Goal: Task Accomplishment & Management: Manage account settings

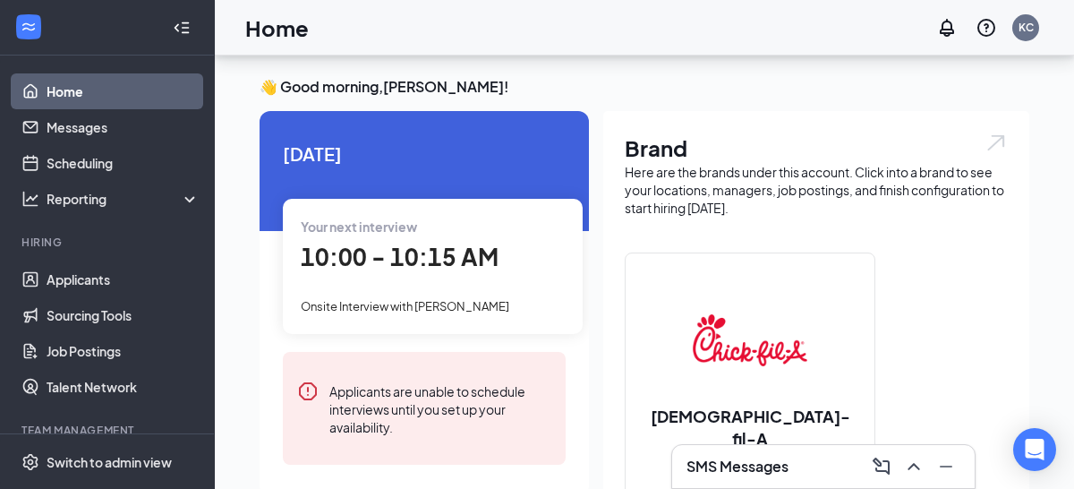
scroll to position [73, 0]
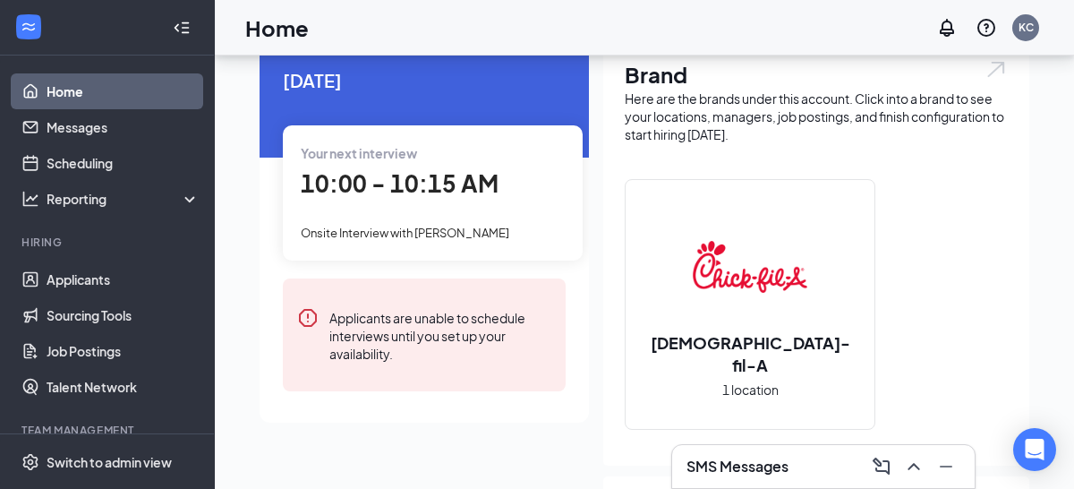
click at [736, 474] on h3 "SMS Messages" at bounding box center [737, 466] width 102 height 20
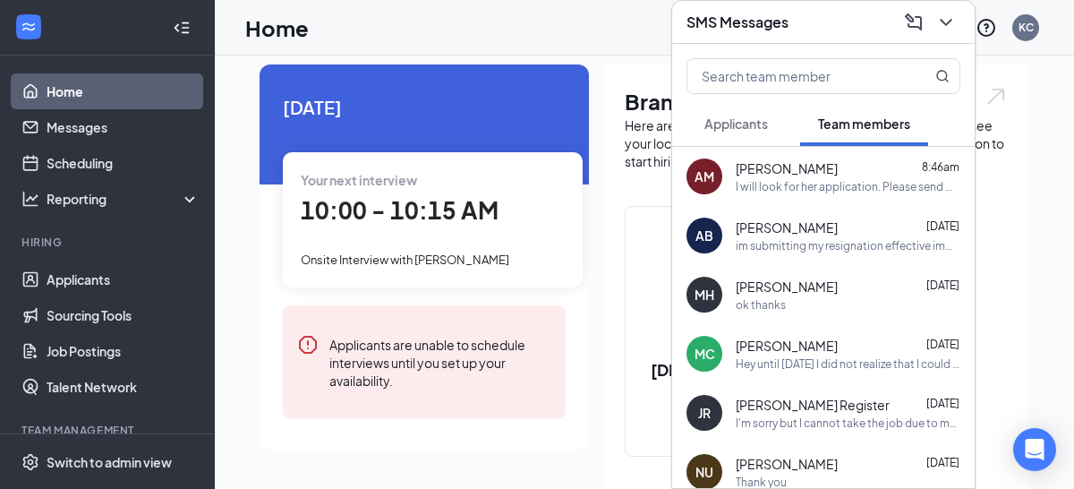
scroll to position [0, 0]
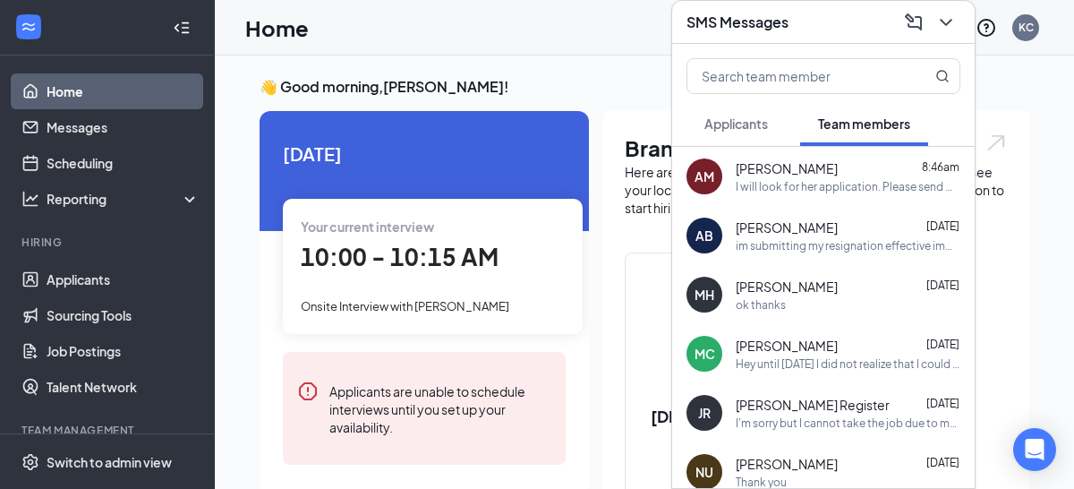
click at [466, 305] on span "Onsite Interview with [PERSON_NAME]" at bounding box center [405, 306] width 208 height 14
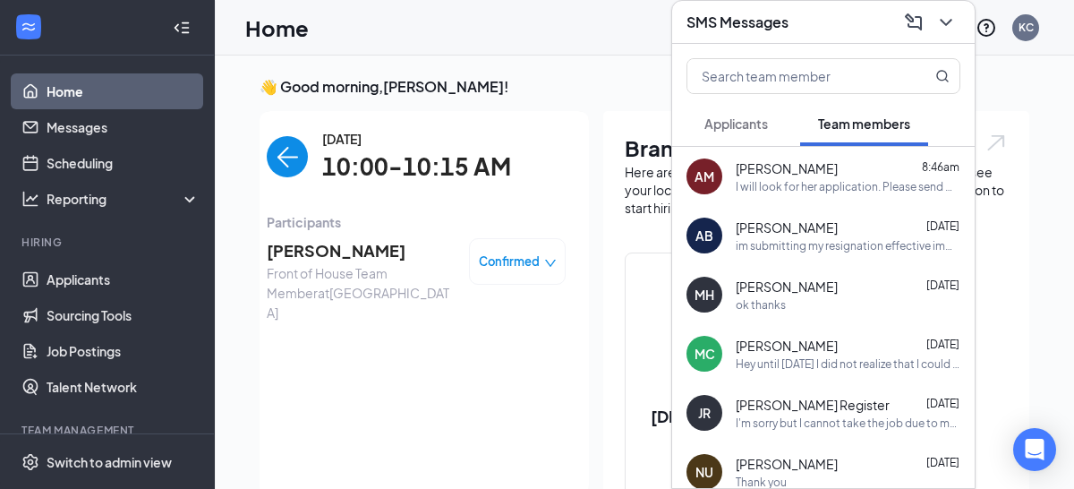
scroll to position [7, 0]
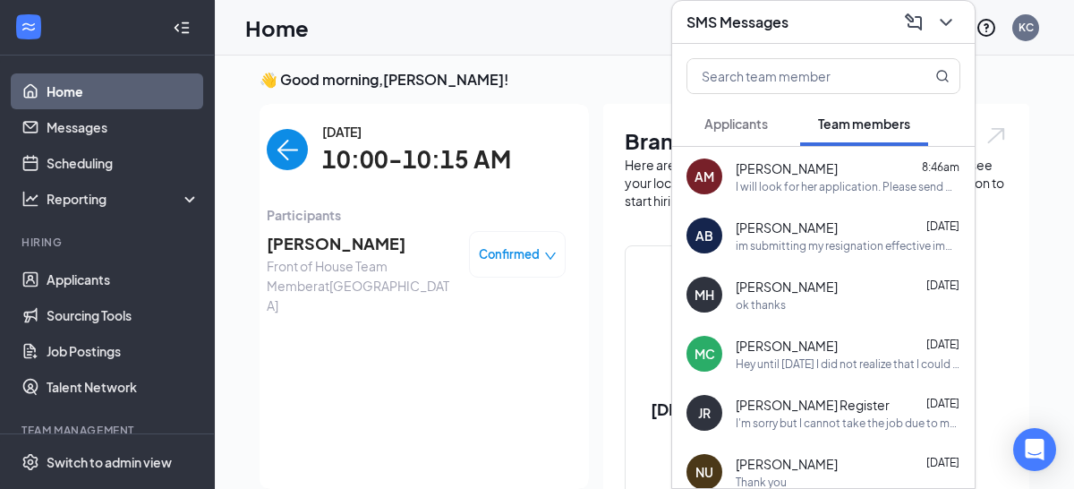
click at [326, 243] on span "[PERSON_NAME]" at bounding box center [361, 243] width 188 height 25
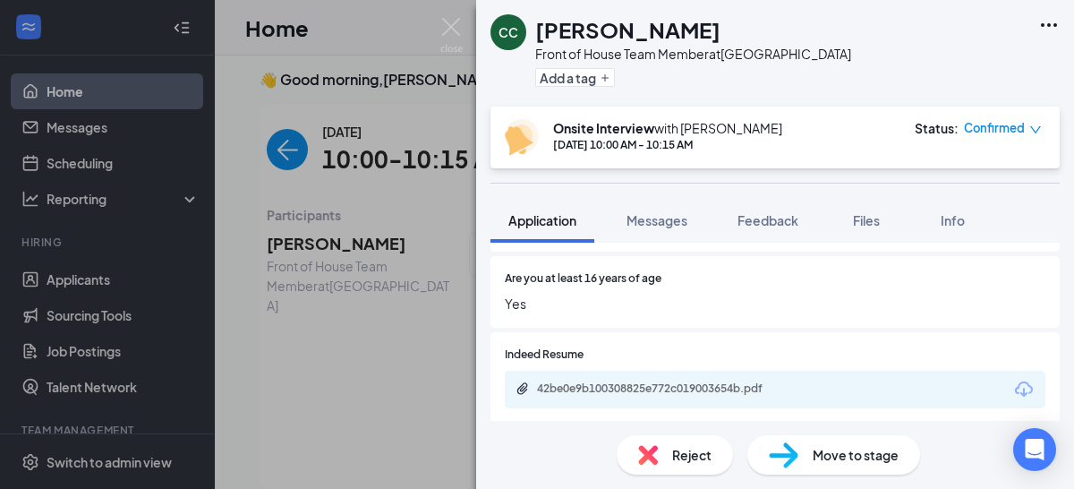
scroll to position [714, 0]
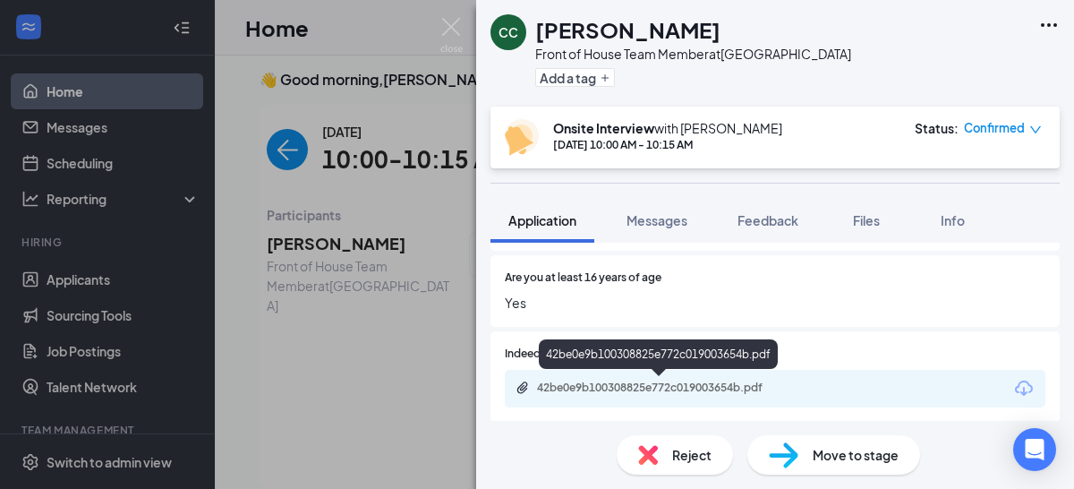
click at [655, 387] on div "42be0e9b100308825e772c019003654b.pdf" at bounding box center [662, 387] width 251 height 14
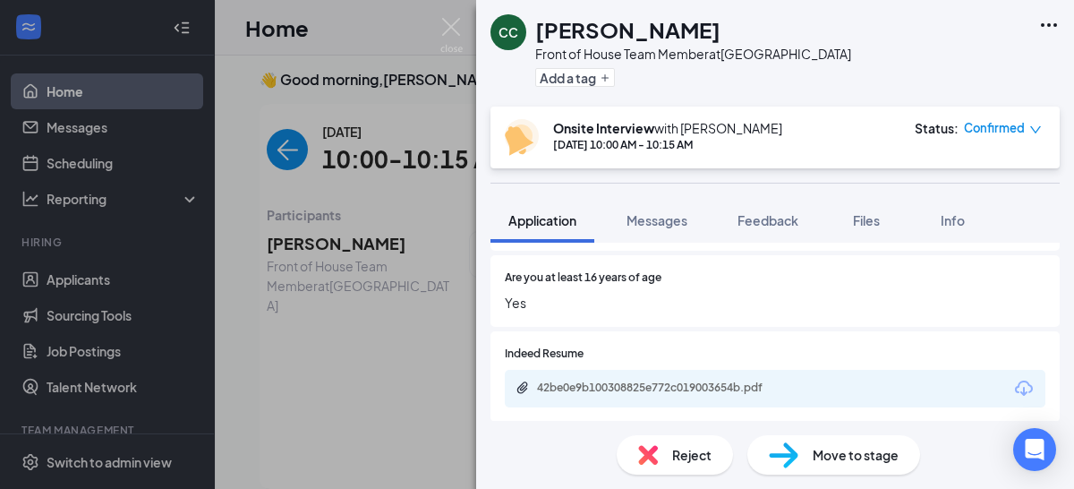
click at [288, 153] on div "CC [PERSON_NAME] Front of House Team Member at [GEOGRAPHIC_DATA] Add a tag Onsi…" at bounding box center [537, 244] width 1074 height 489
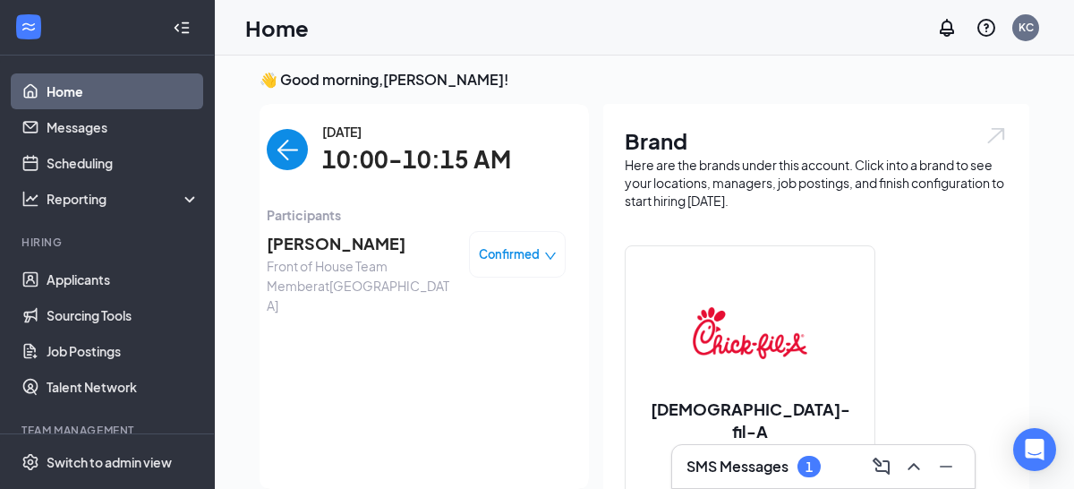
click at [736, 469] on h3 "SMS Messages" at bounding box center [737, 466] width 102 height 20
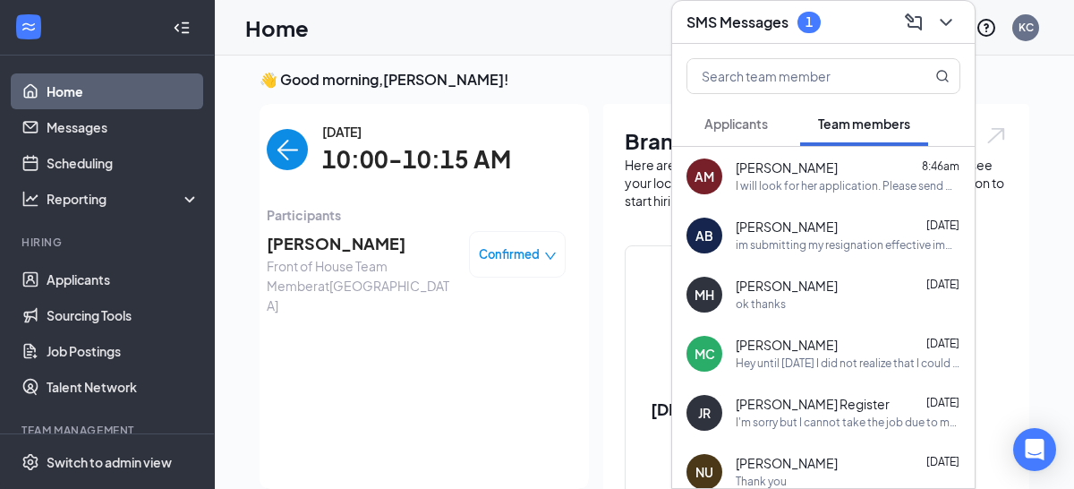
click at [740, 126] on span "Applicants" at bounding box center [736, 123] width 64 height 16
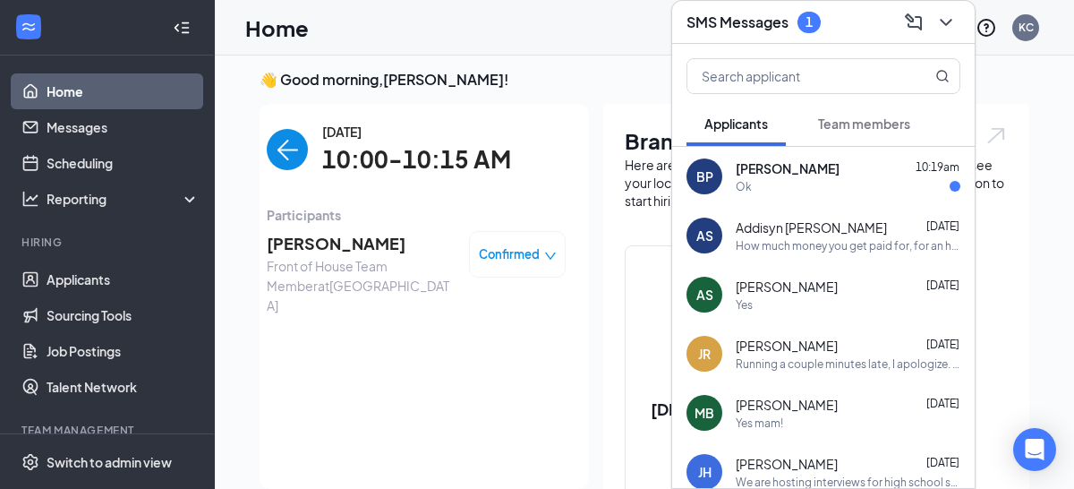
click at [782, 182] on div "Ok" at bounding box center [848, 186] width 225 height 15
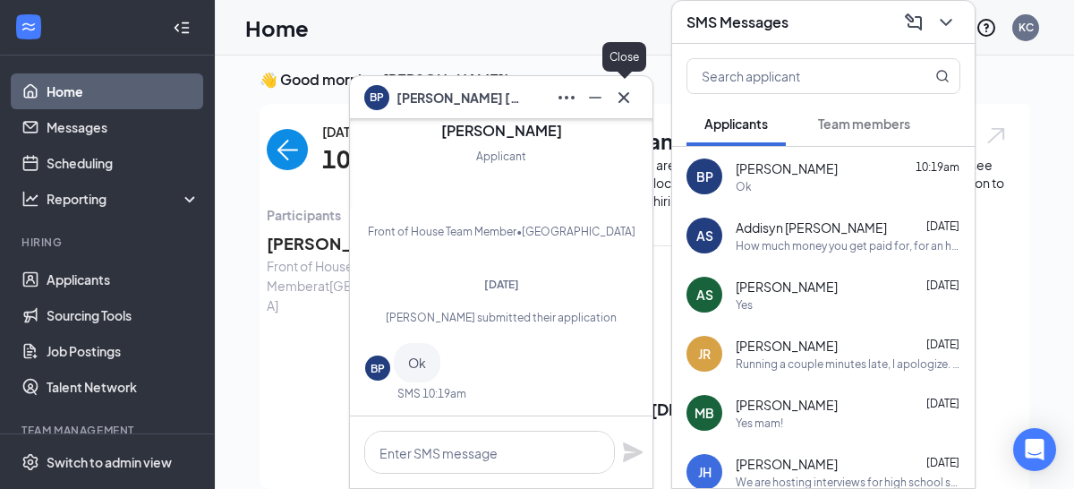
click at [627, 100] on icon "Cross" at bounding box center [623, 96] width 11 height 11
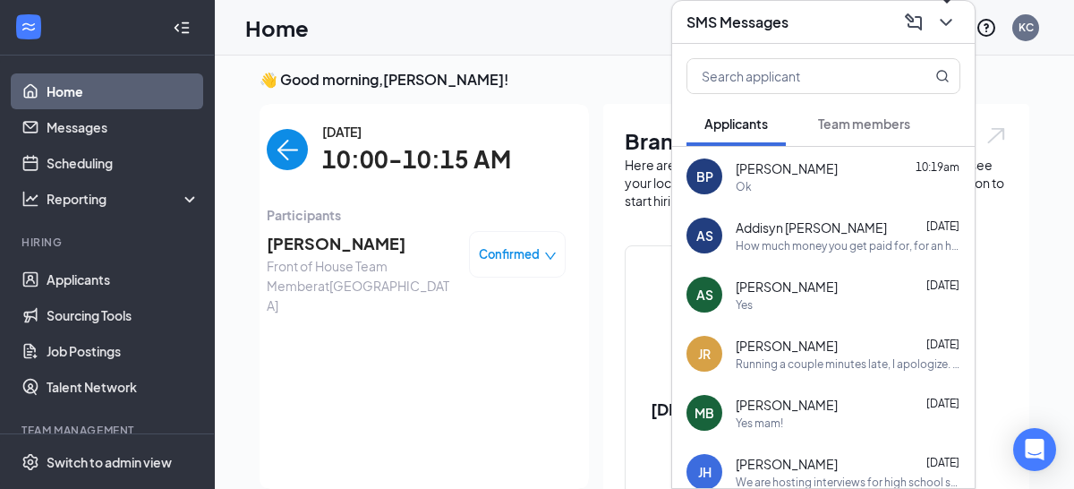
click at [945, 23] on icon "ChevronDown" at bounding box center [946, 22] width 12 height 7
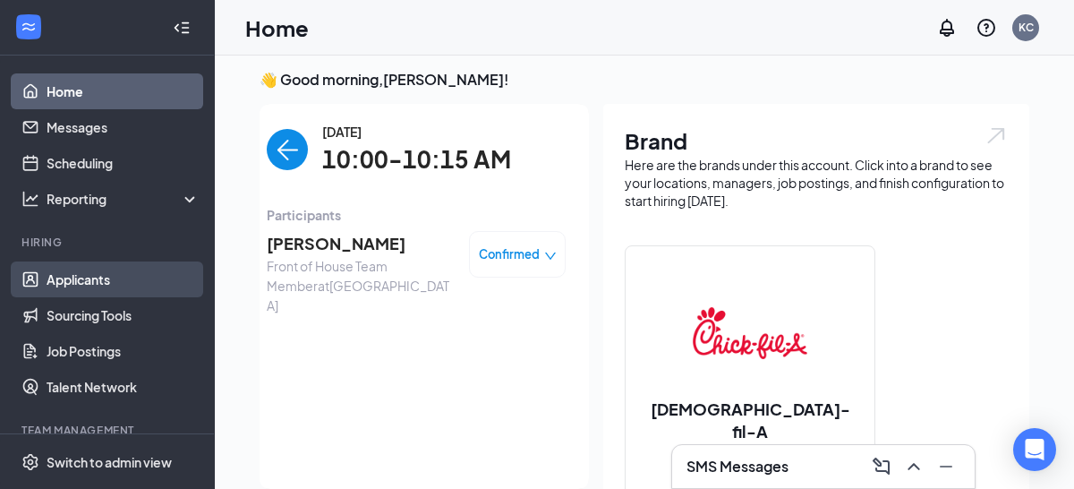
click at [72, 279] on link "Applicants" at bounding box center [123, 279] width 153 height 36
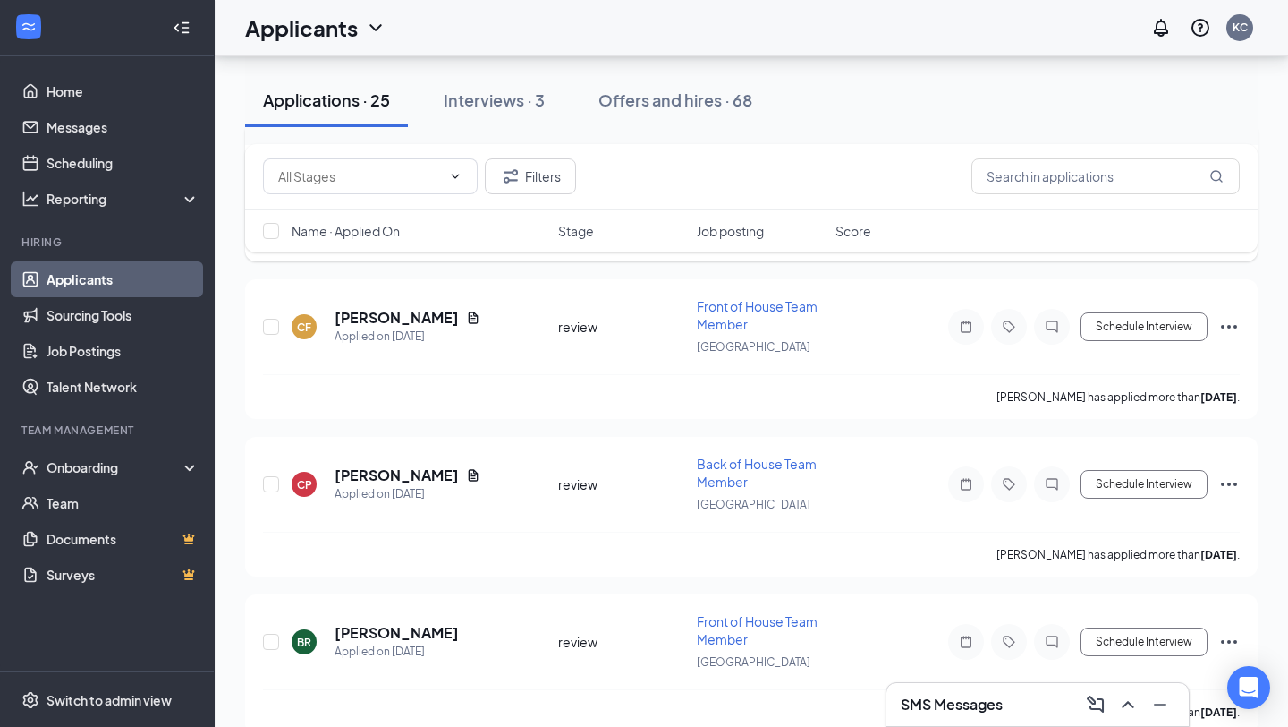
scroll to position [472, 0]
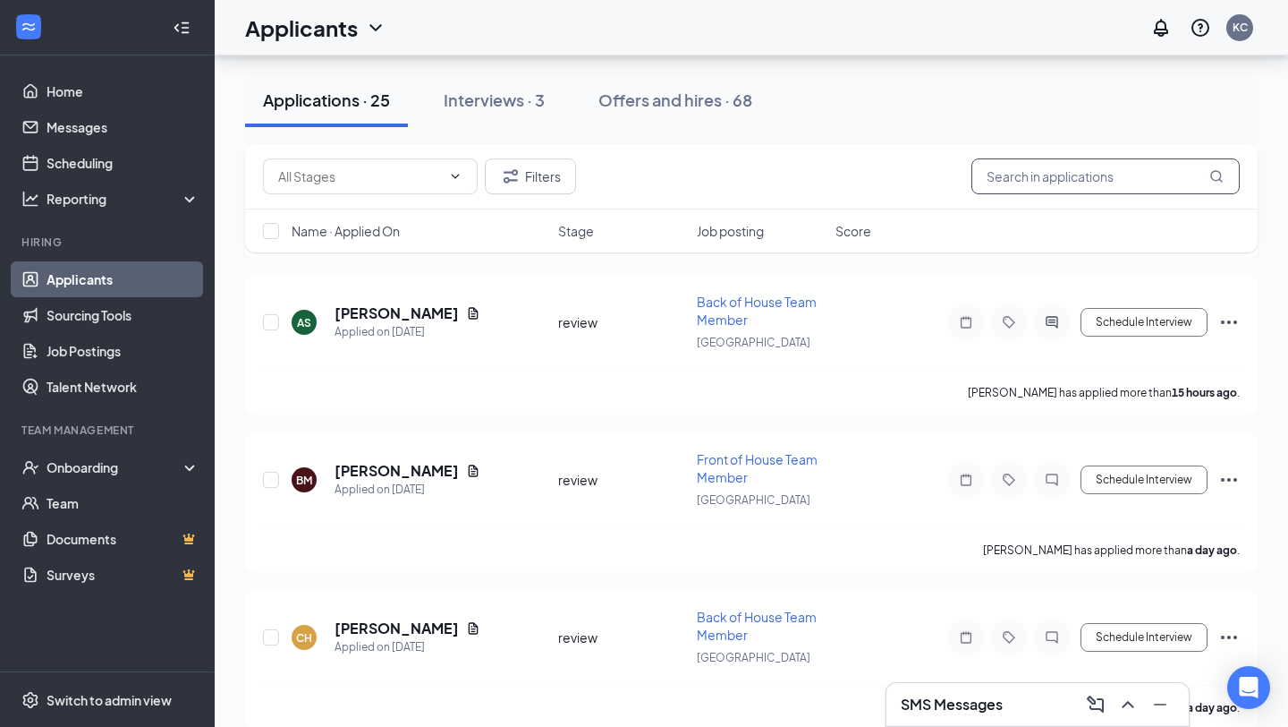
click at [1021, 180] on input "text" at bounding box center [1106, 176] width 268 height 36
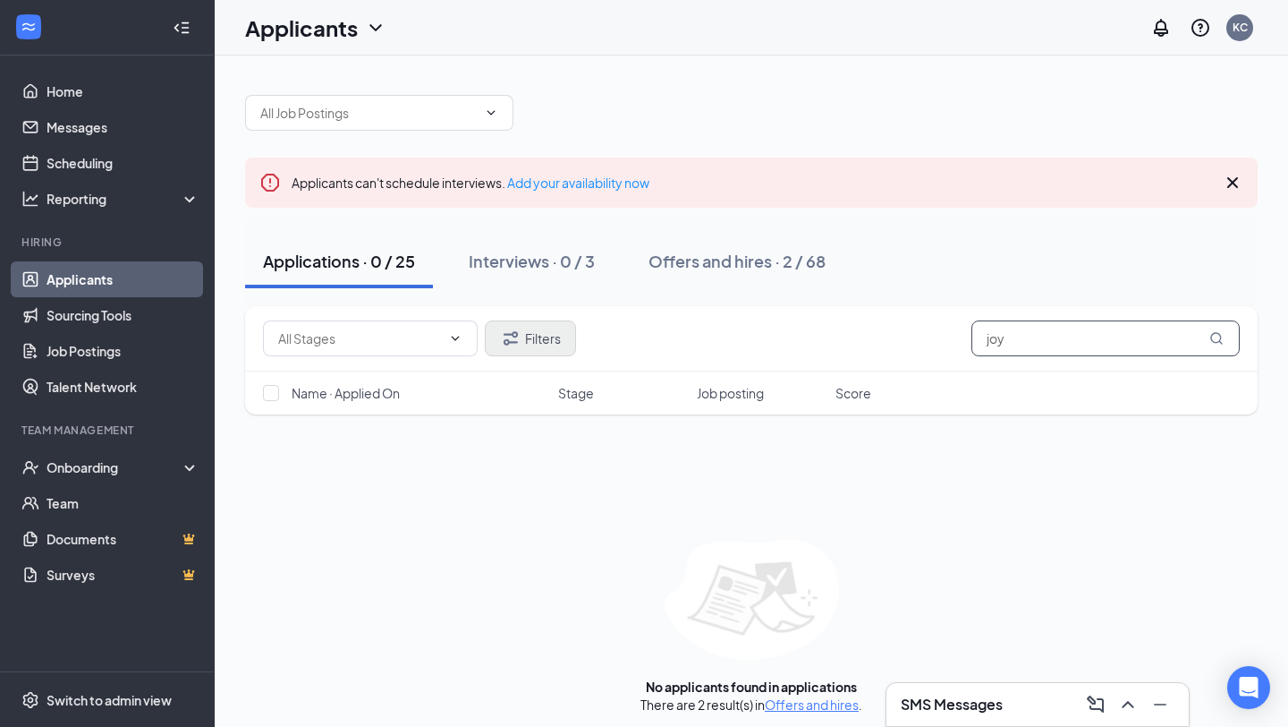
type input "joy"
click at [538, 342] on button "Filters" at bounding box center [530, 338] width 91 height 36
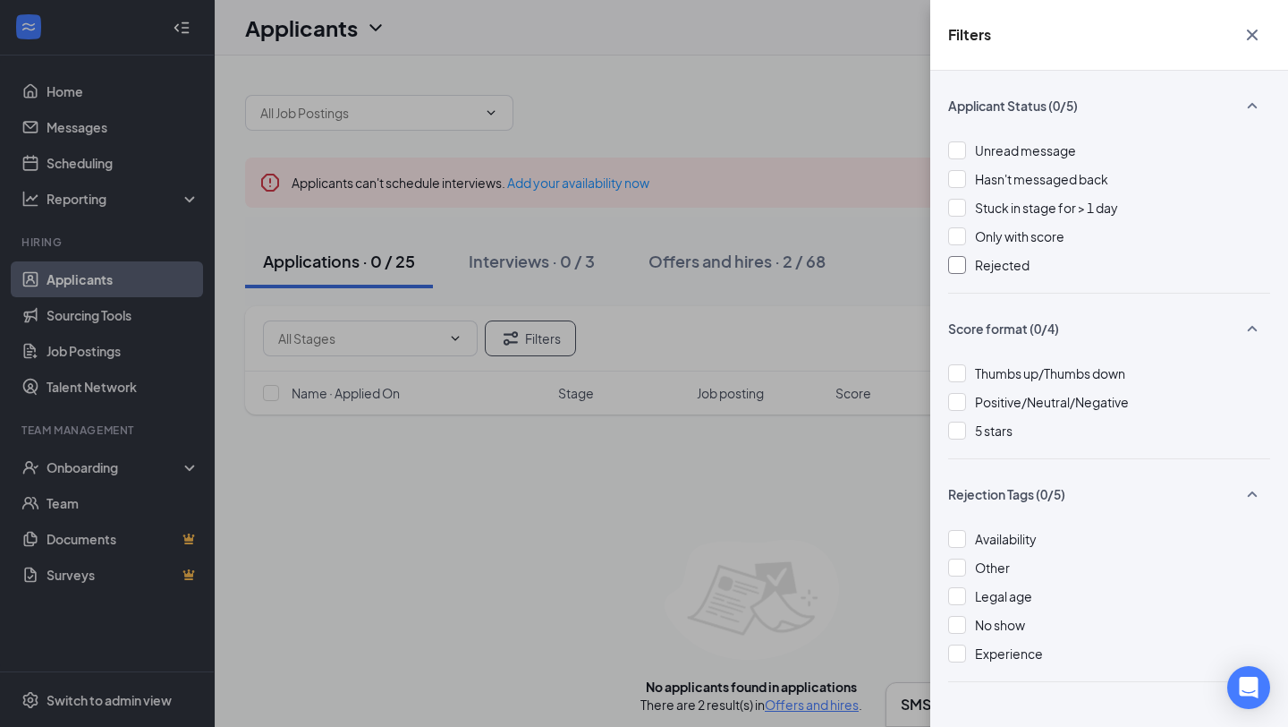
click at [961, 264] on div at bounding box center [957, 265] width 18 height 18
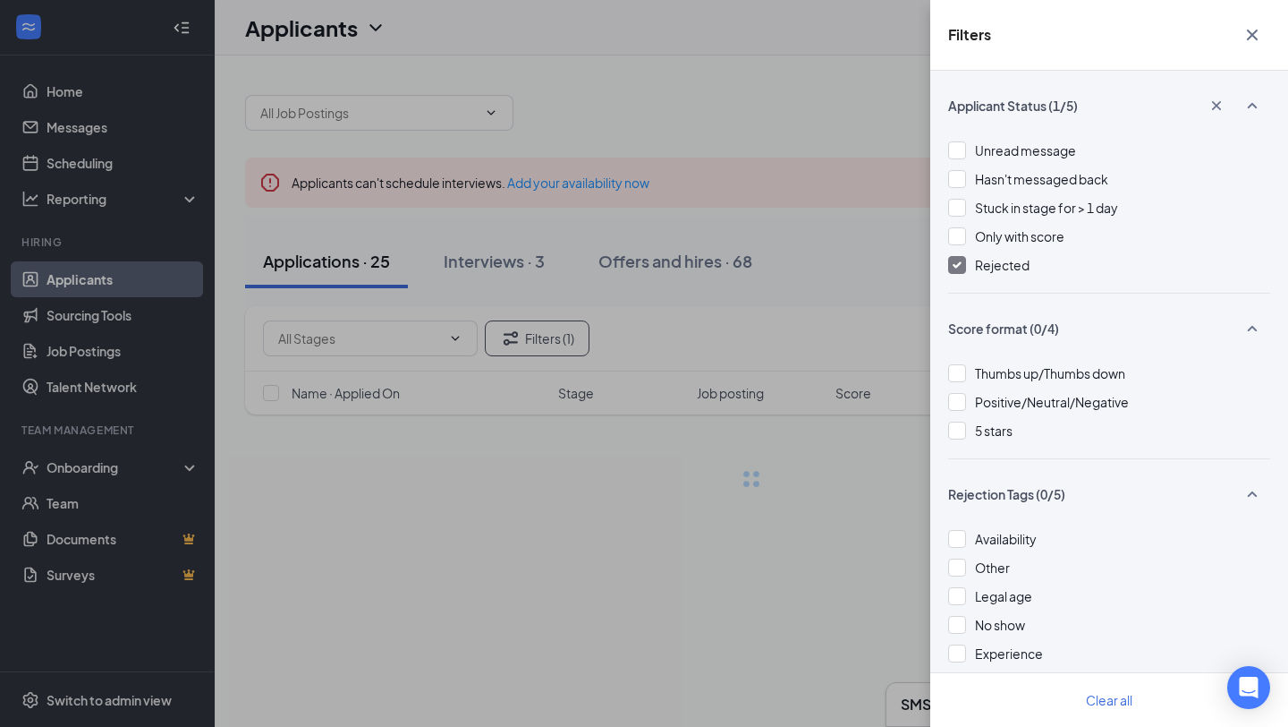
click at [811, 98] on div "Filters Applicant Status (1/5) Unread message Hasn't messaged back Stuck in sta…" at bounding box center [644, 363] width 1288 height 727
click at [1073, 35] on icon "Cross" at bounding box center [1252, 34] width 21 height 21
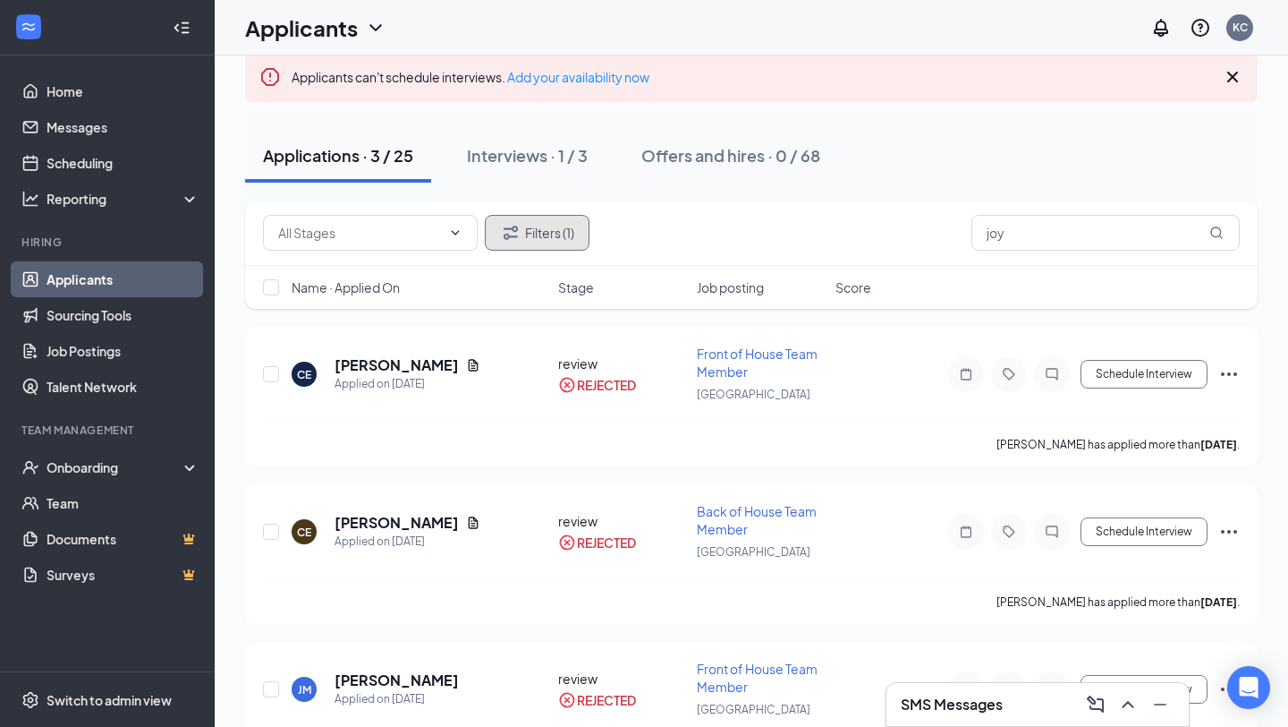
scroll to position [177, 0]
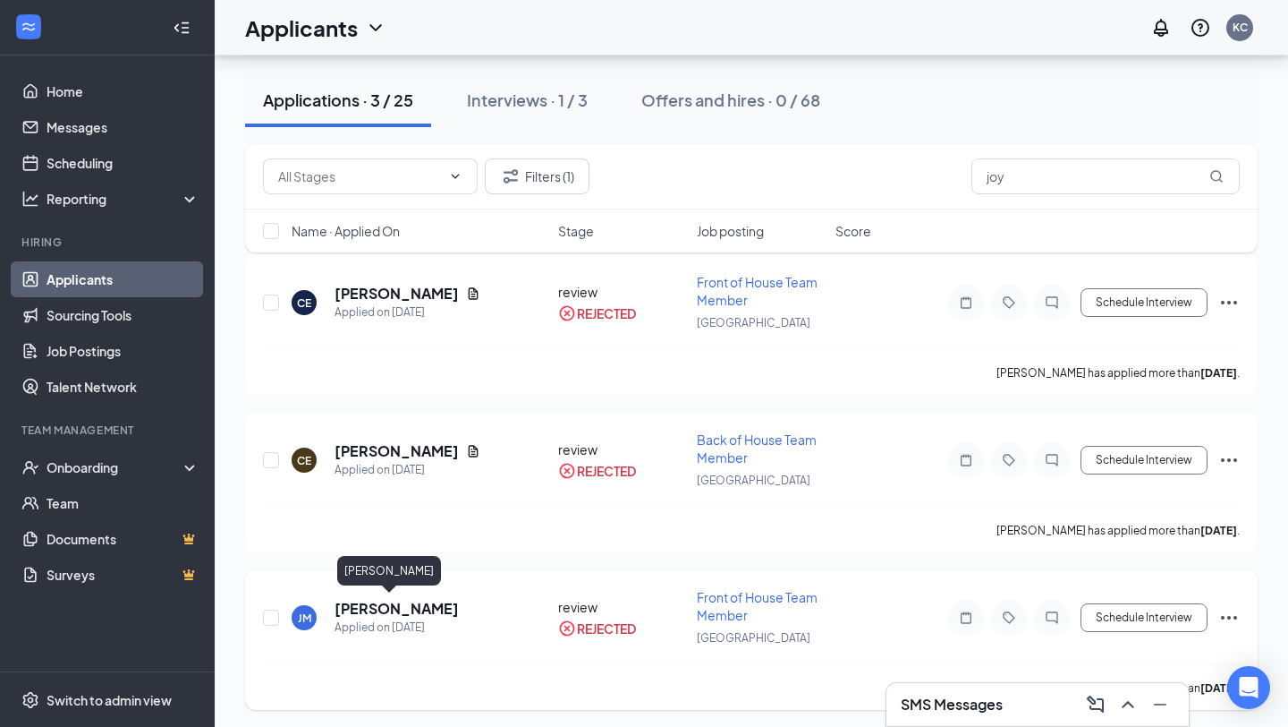
click at [352, 488] on h5 "[PERSON_NAME]" at bounding box center [397, 609] width 124 height 20
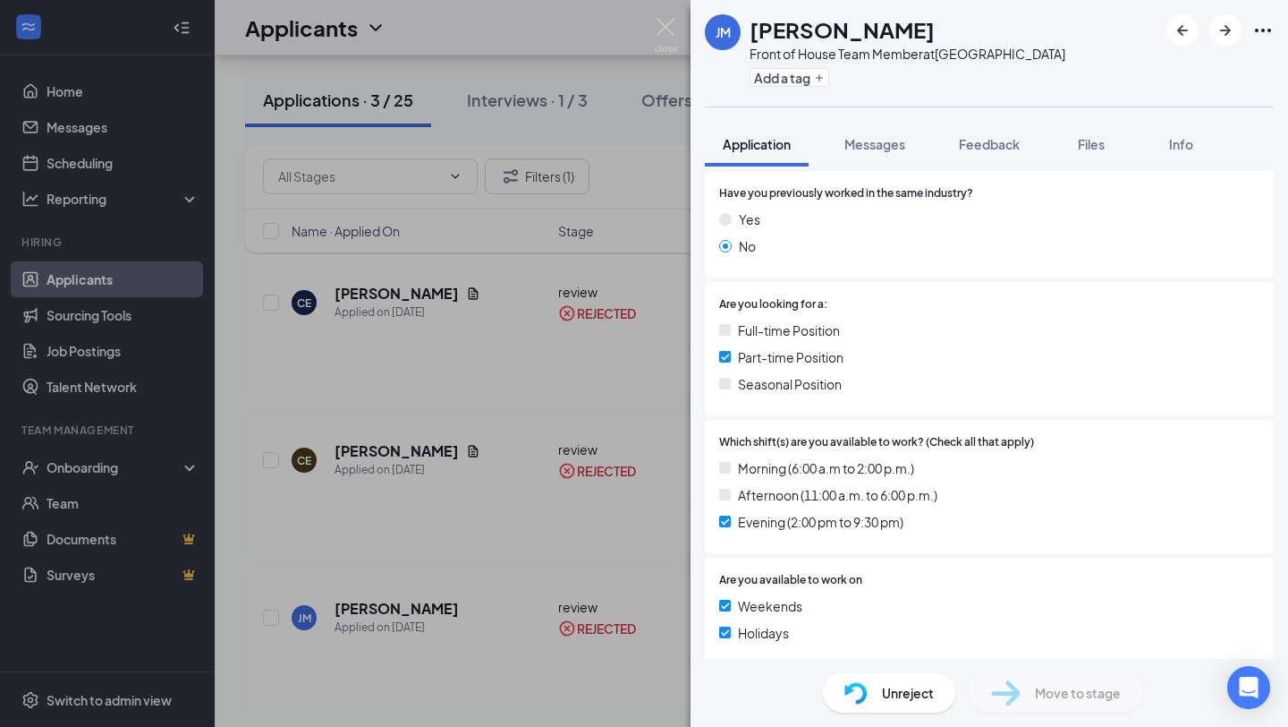
scroll to position [257, 0]
click at [663, 22] on img at bounding box center [666, 35] width 22 height 35
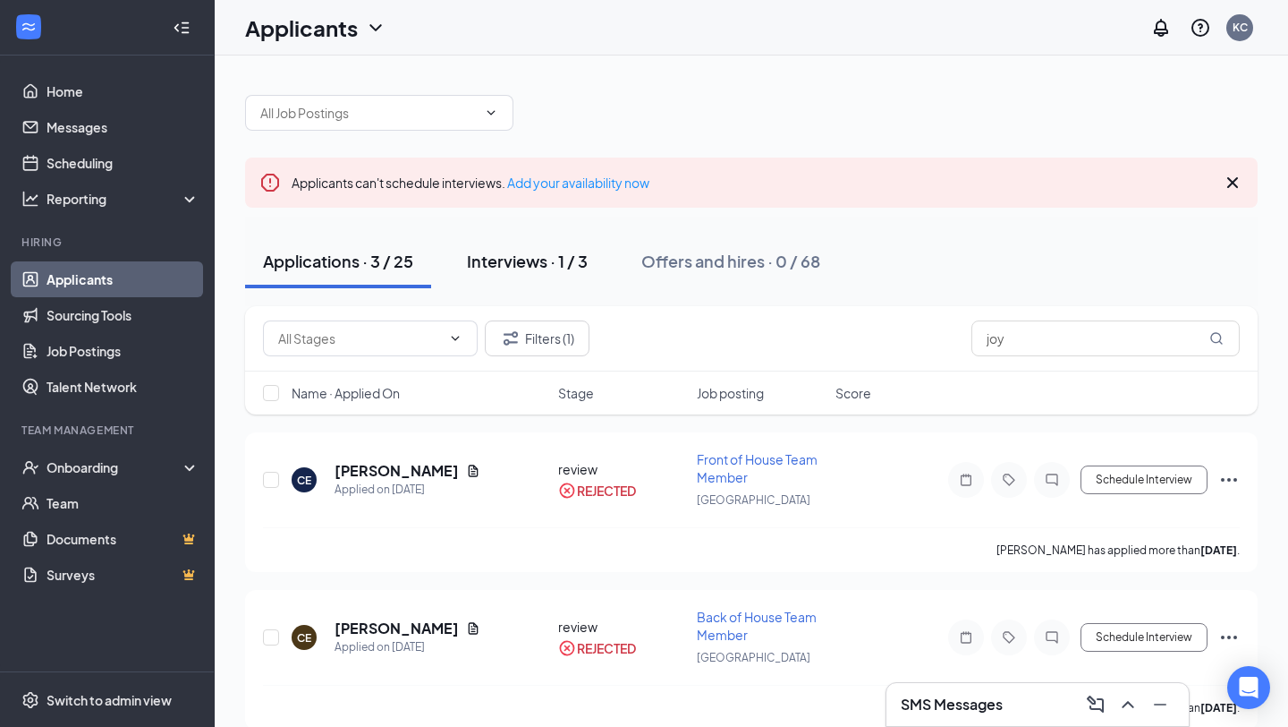
click at [525, 259] on div "Interviews · 1 / 3" at bounding box center [527, 261] width 121 height 22
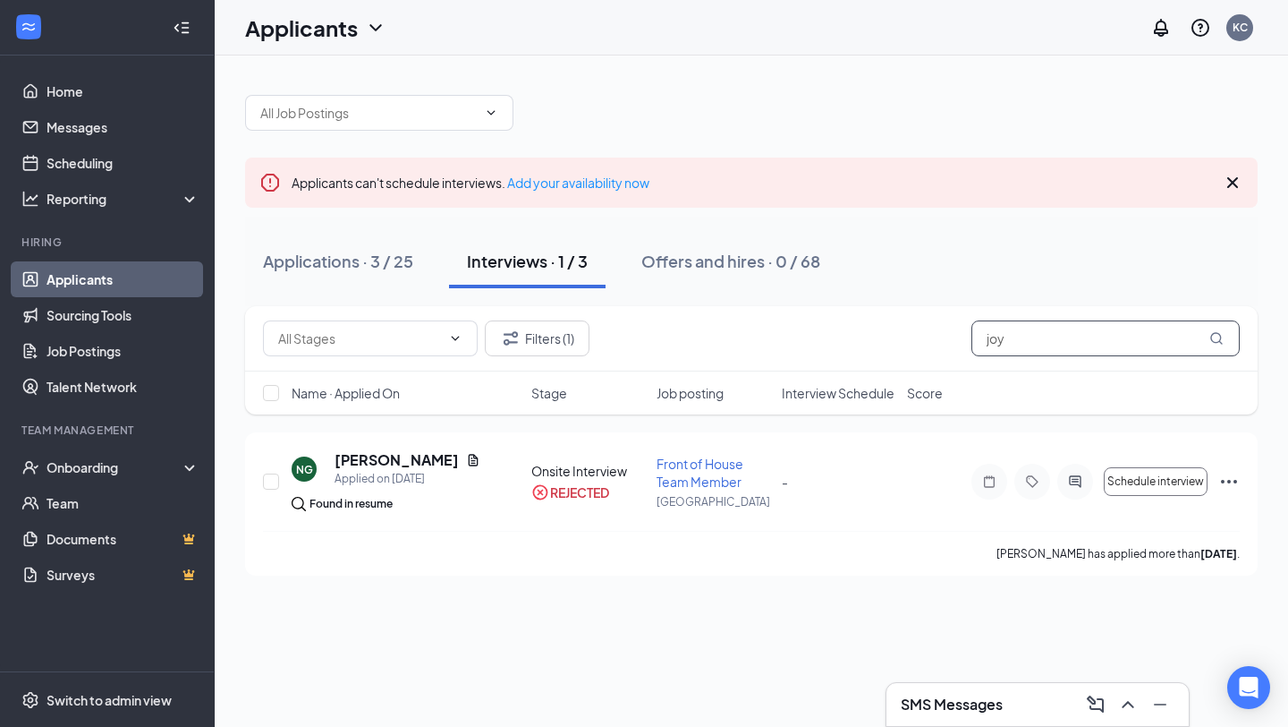
click at [1073, 338] on icon "MagnifyingGlass" at bounding box center [1217, 338] width 14 height 14
click at [1009, 340] on input "joy" at bounding box center [1106, 338] width 268 height 36
type input "j"
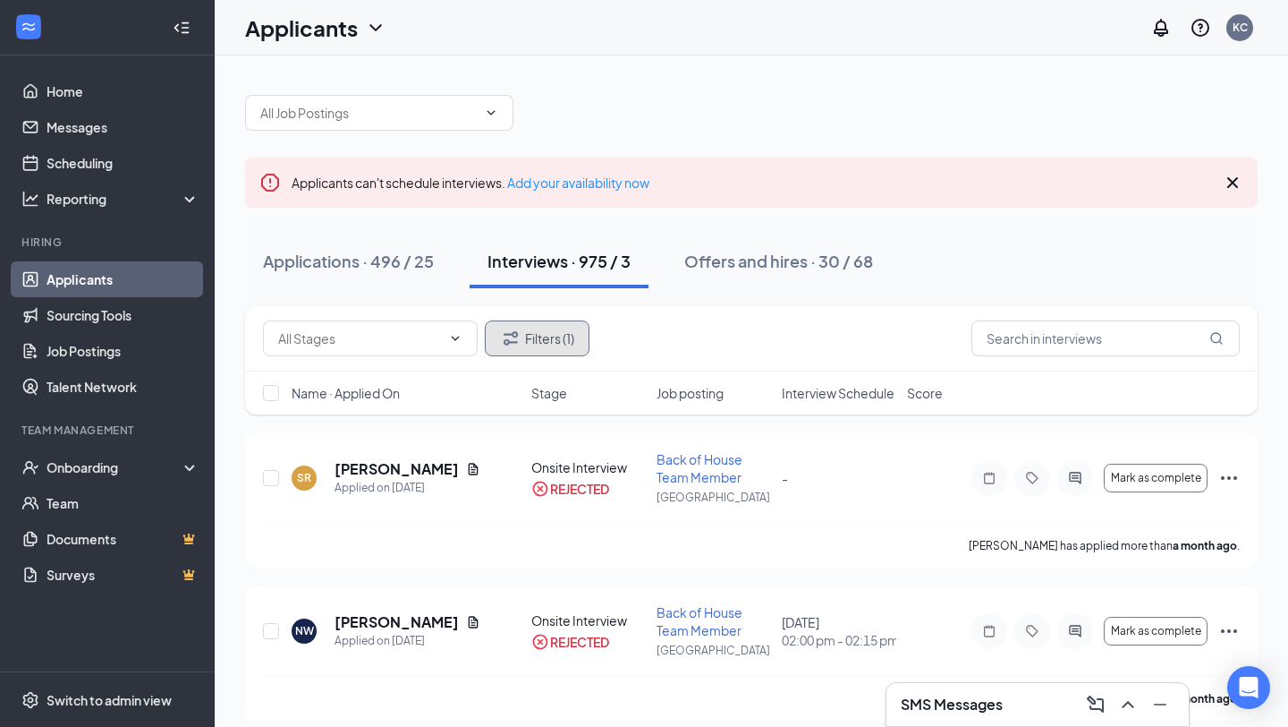
click at [549, 343] on button "Filters (1)" at bounding box center [537, 338] width 105 height 36
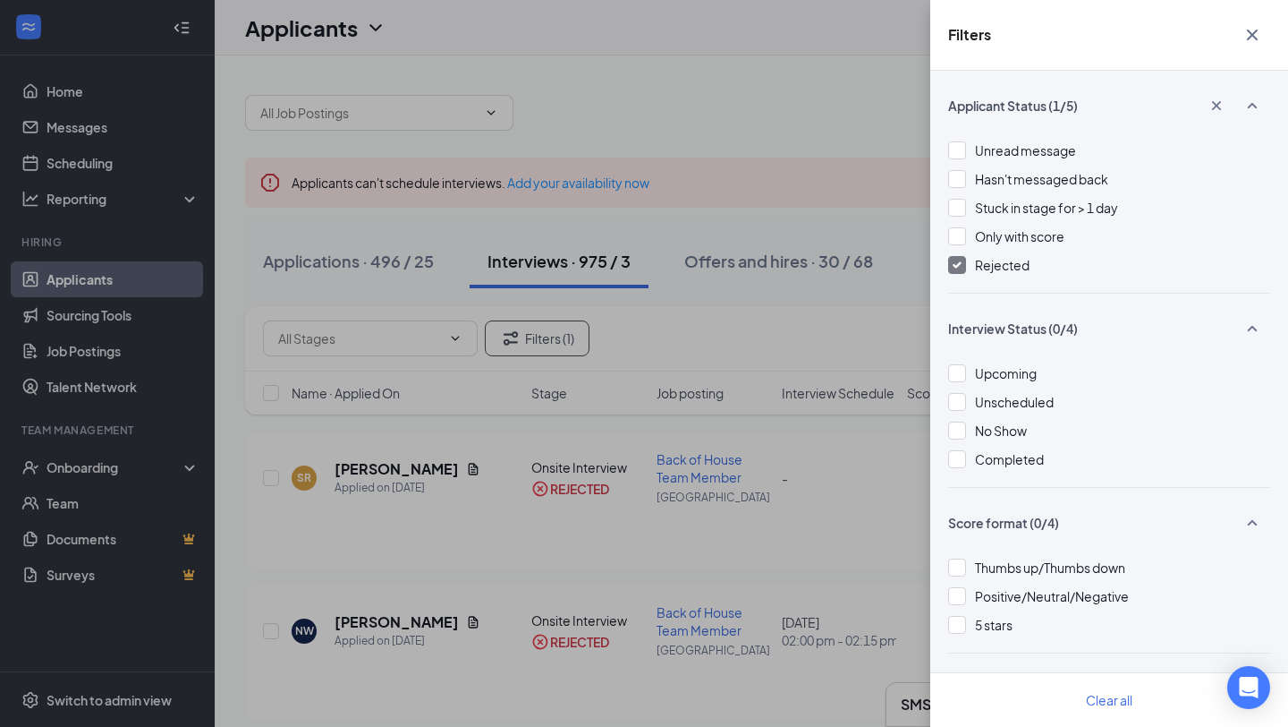
click at [958, 261] on img at bounding box center [957, 264] width 9 height 7
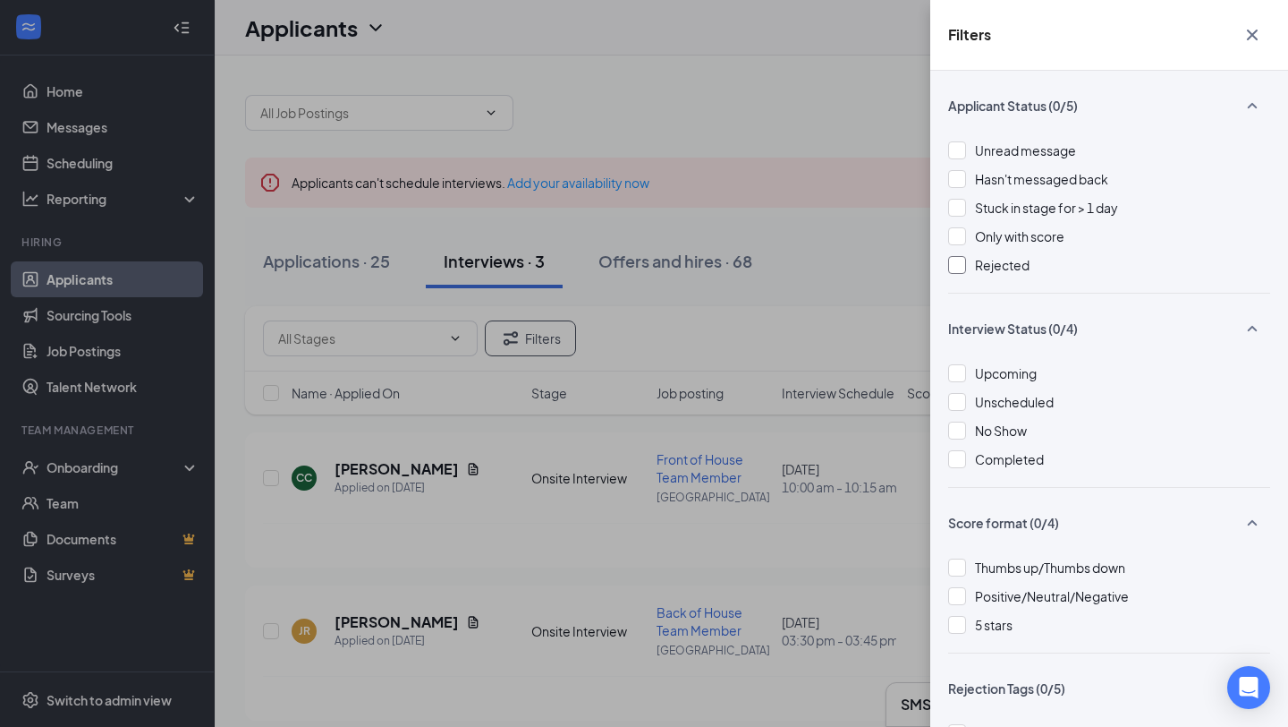
click at [759, 133] on div "Filters Applicant Status (0/5) Unread message Hasn't messaged back Stuck in sta…" at bounding box center [644, 363] width 1288 height 727
click at [1073, 26] on icon "Cross" at bounding box center [1252, 34] width 21 height 21
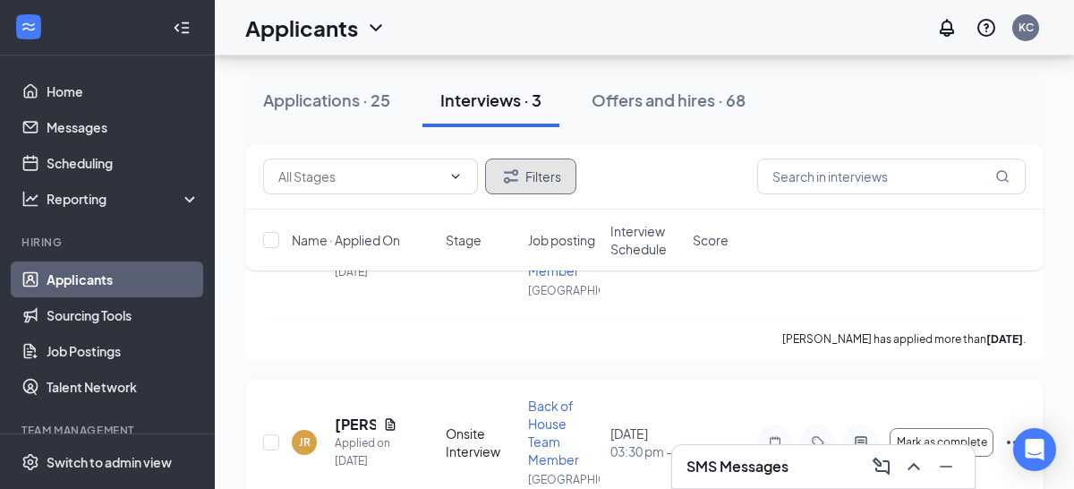
scroll to position [328, 0]
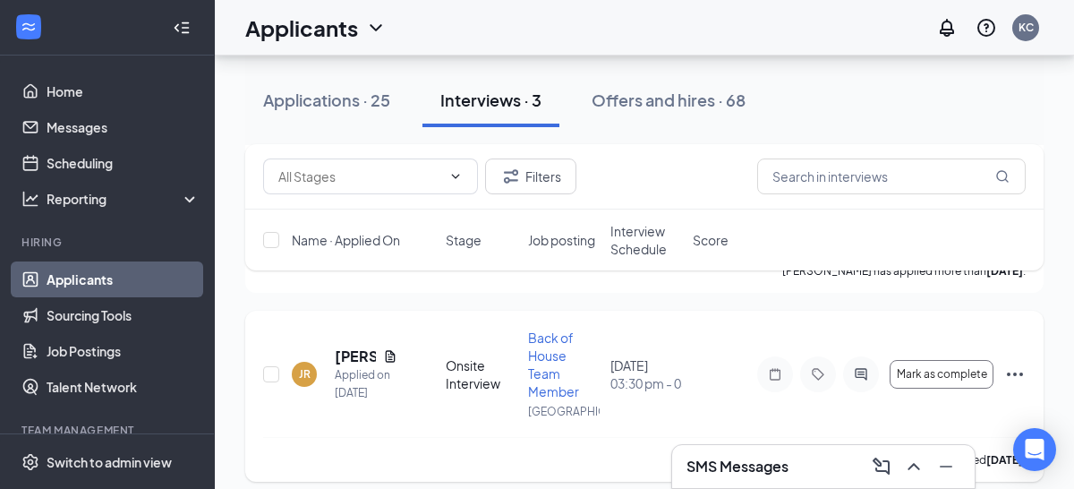
click at [1013, 372] on icon "Ellipses" at bounding box center [1015, 374] width 16 height 4
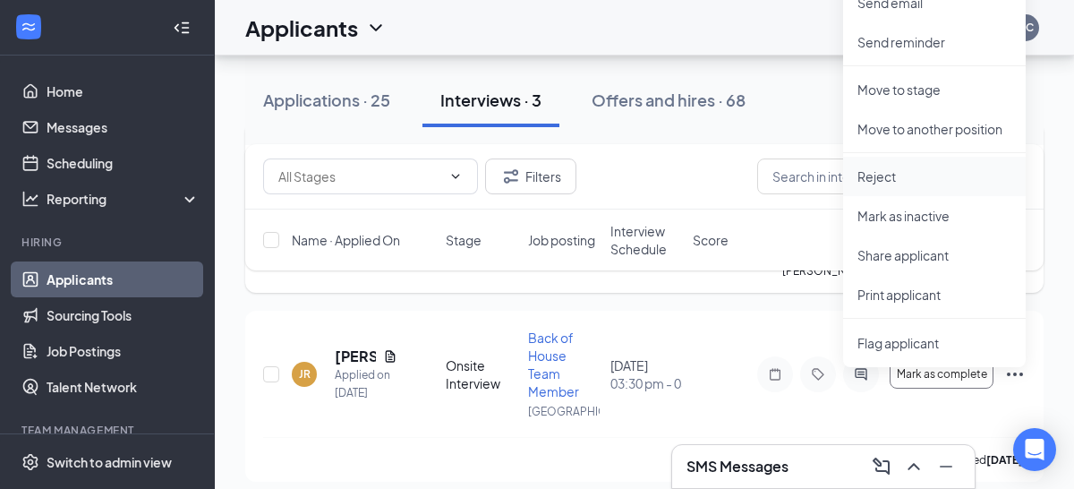
click at [869, 178] on p "Reject" at bounding box center [934, 176] width 154 height 18
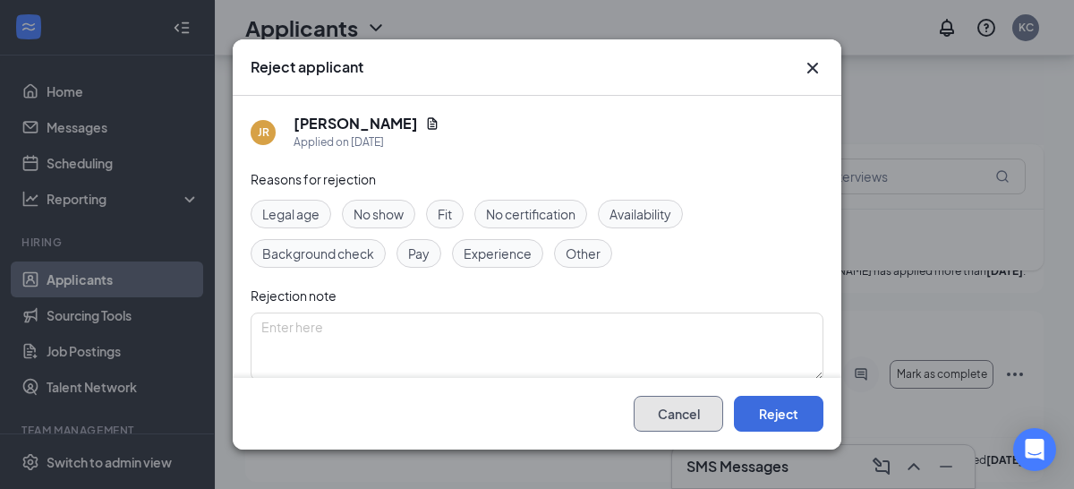
click at [676, 412] on button "Cancel" at bounding box center [678, 413] width 89 height 36
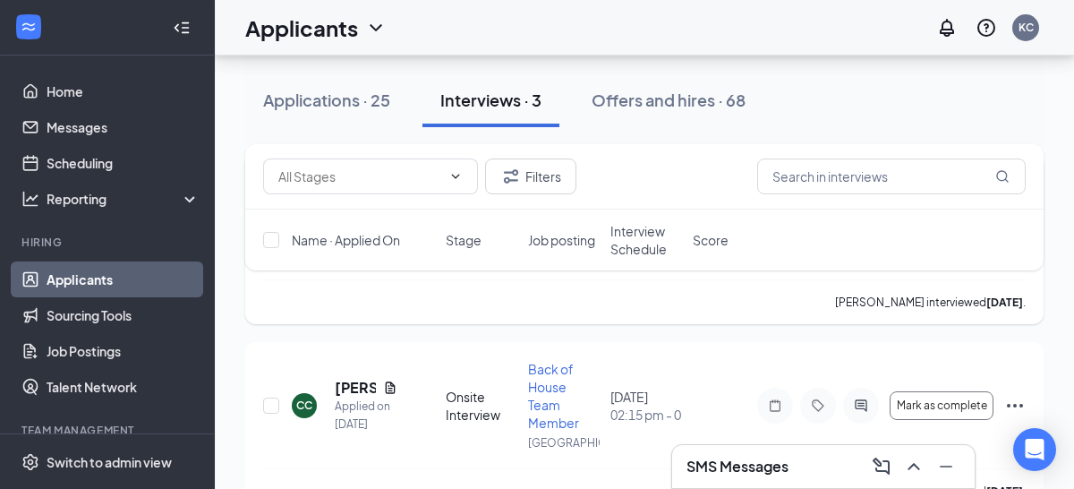
scroll to position [532, 0]
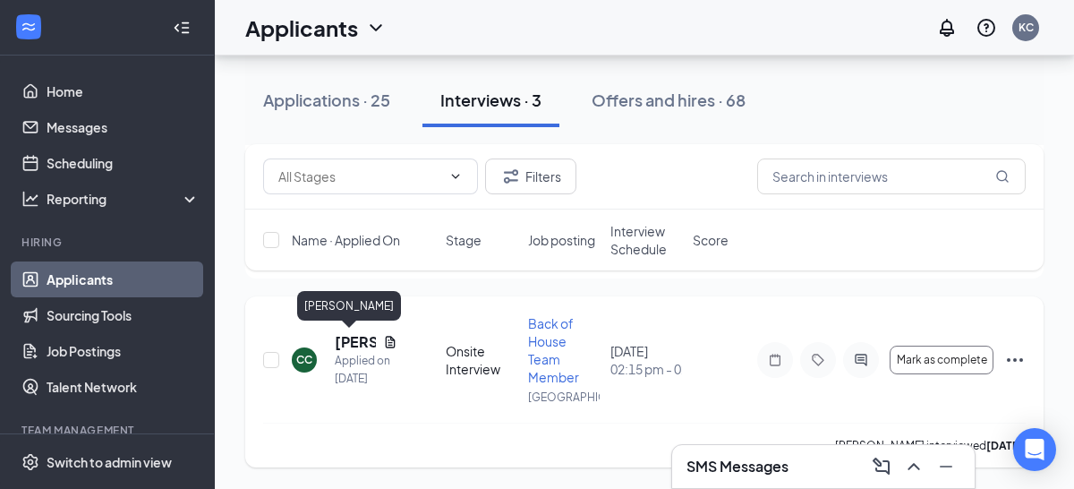
click at [351, 344] on h5 "[PERSON_NAME]" at bounding box center [355, 342] width 41 height 20
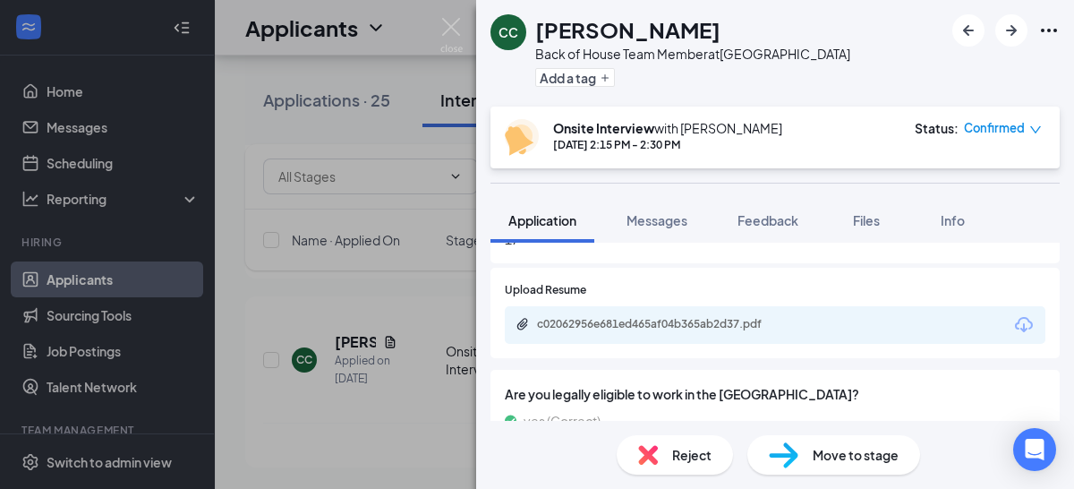
scroll to position [776, 0]
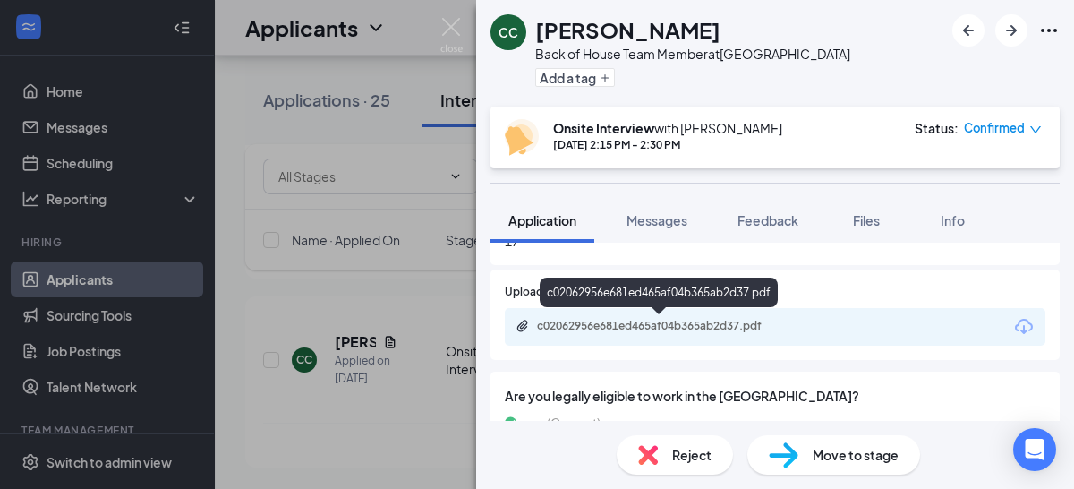
click at [705, 323] on div "c02062956e681ed465af04b365ab2d37.pdf" at bounding box center [662, 326] width 251 height 14
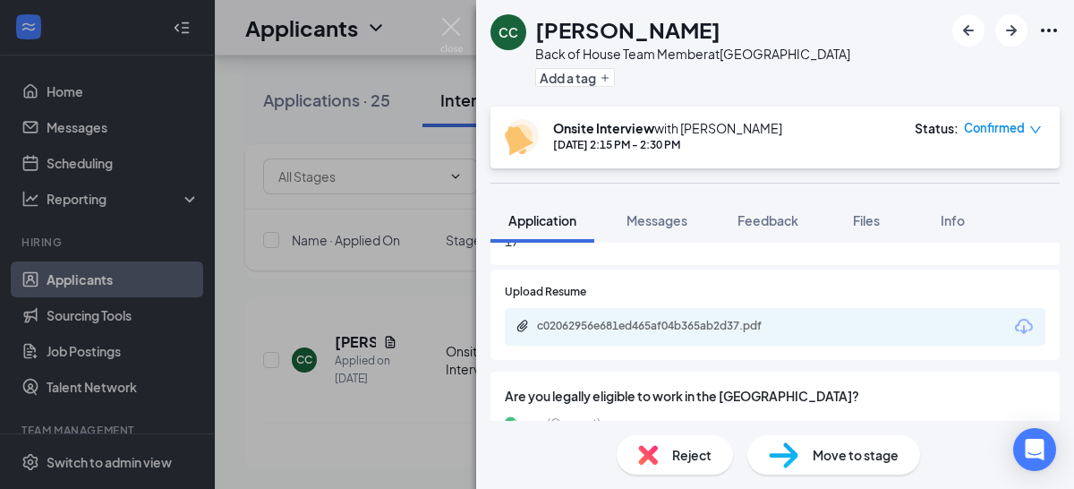
scroll to position [827, 0]
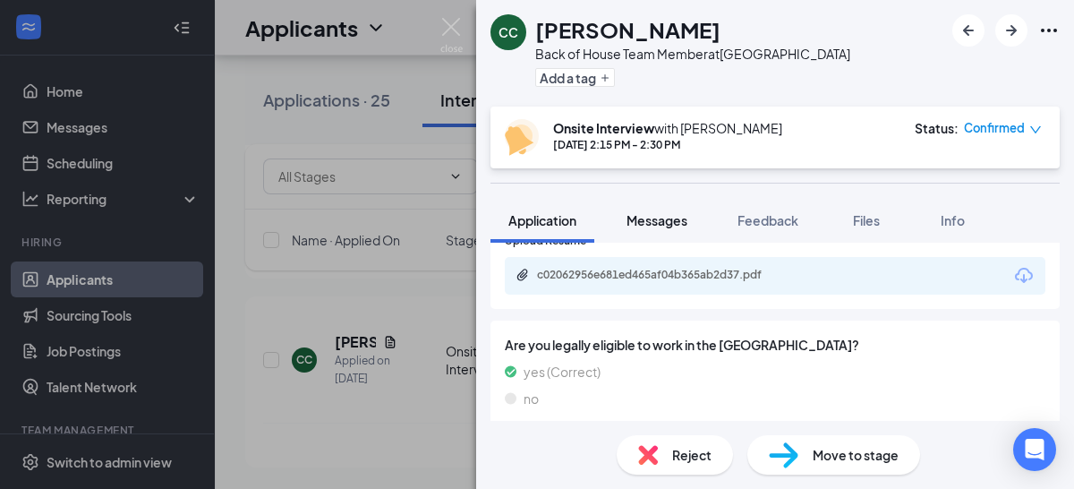
click at [656, 218] on span "Messages" at bounding box center [656, 220] width 61 height 16
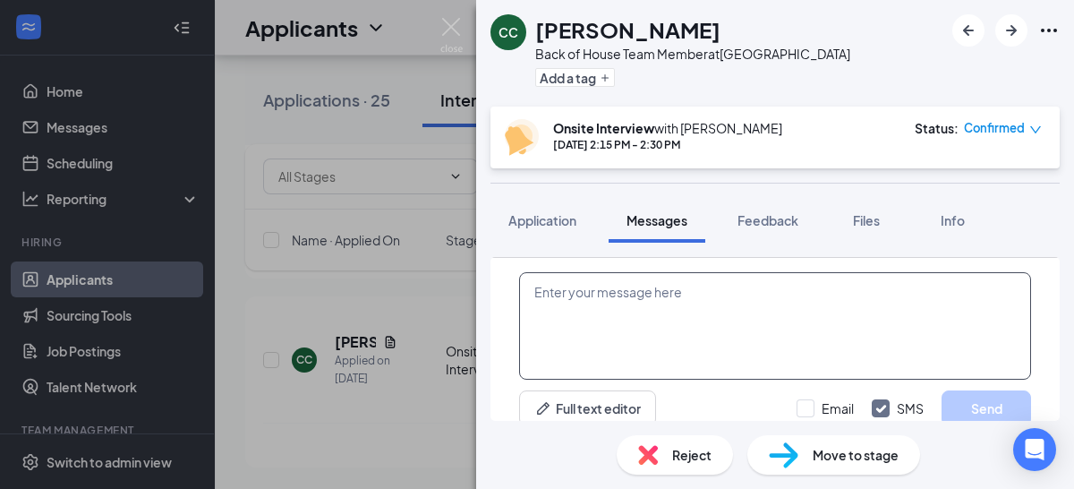
click at [572, 293] on textarea at bounding box center [775, 325] width 512 height 107
type textarea "c"
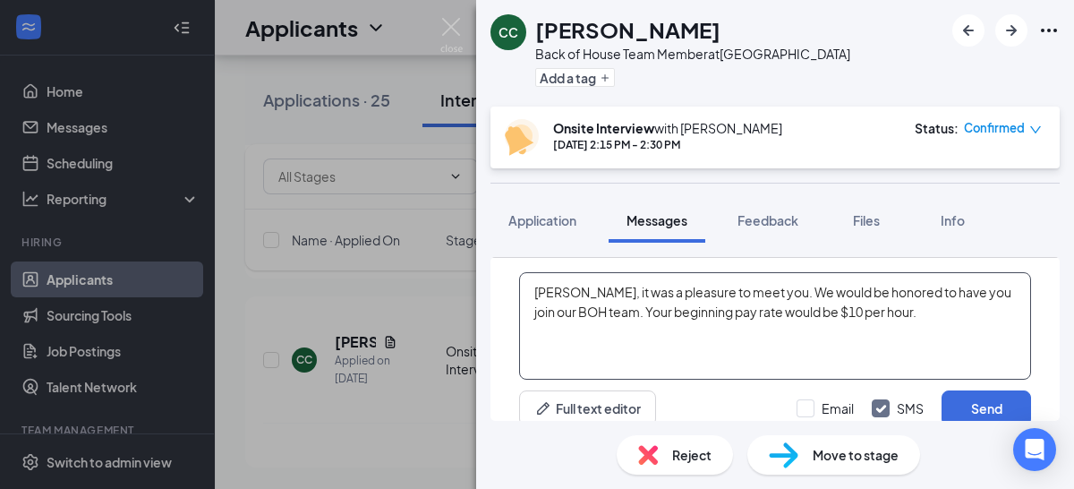
click at [822, 311] on textarea "[PERSON_NAME], it was a pleasure to meet you. We would be honored to have you j…" at bounding box center [775, 325] width 512 height 107
click at [906, 312] on textarea "[PERSON_NAME], it was a pleasure to meet you. We would be honored to have you j…" at bounding box center [775, 325] width 512 height 107
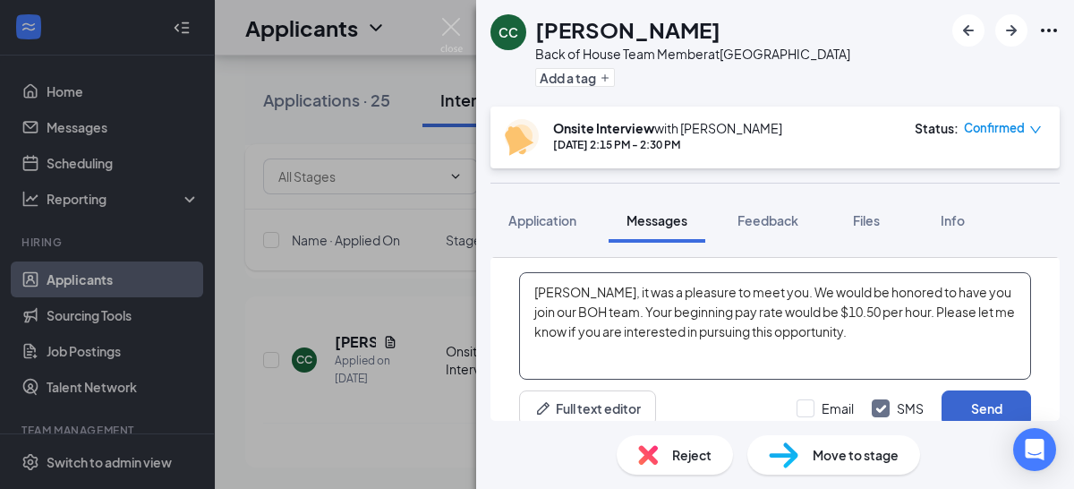
type textarea "[PERSON_NAME], it was a pleasure to meet you. We would be honored to have you j…"
click at [976, 405] on button "Send" at bounding box center [985, 408] width 89 height 36
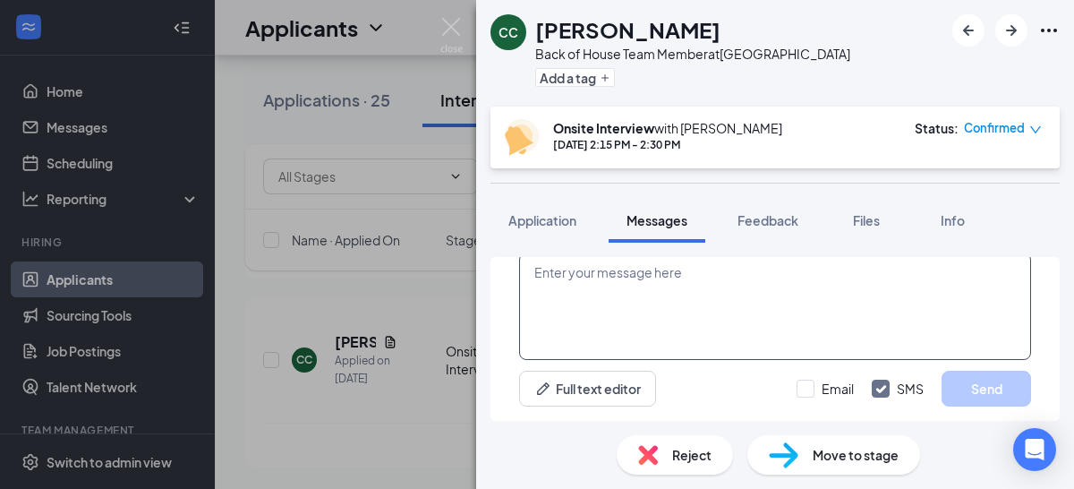
scroll to position [0, 0]
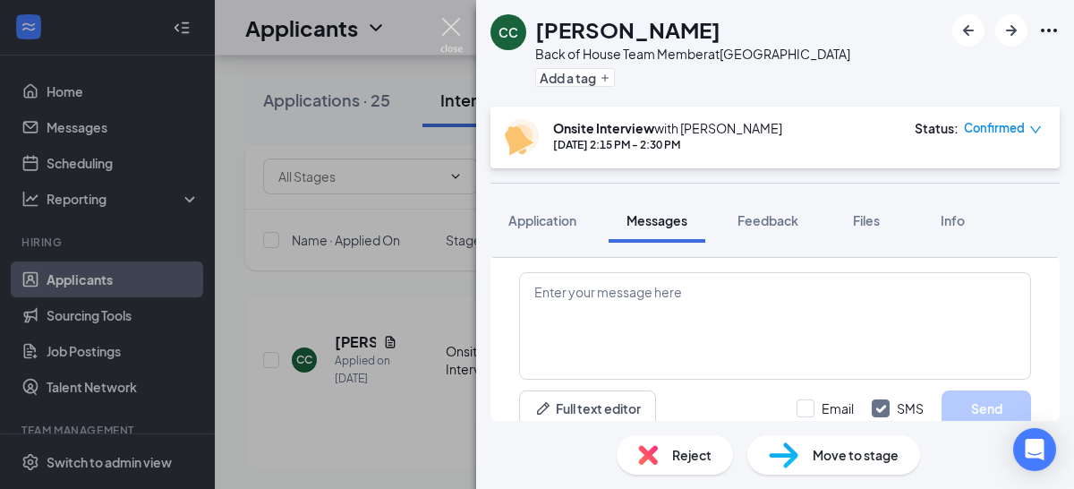
click at [451, 21] on img at bounding box center [451, 35] width 22 height 35
